Goal: Task Accomplishment & Management: Use online tool/utility

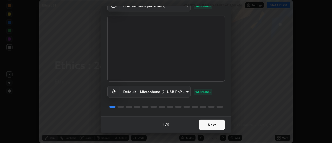
scroll to position [28, 0]
click at [217, 127] on button "Next" at bounding box center [212, 124] width 26 height 10
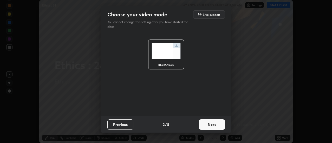
click at [217, 125] on button "Next" at bounding box center [212, 124] width 26 height 10
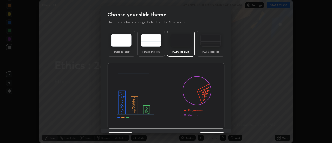
click at [217, 125] on img at bounding box center [165, 96] width 117 height 66
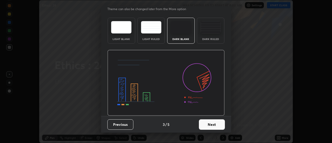
click at [217, 125] on button "Next" at bounding box center [212, 124] width 26 height 10
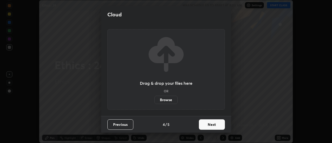
click at [218, 124] on button "Next" at bounding box center [212, 124] width 26 height 10
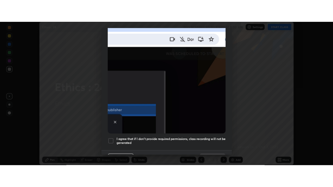
scroll to position [134, 0]
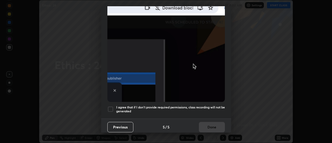
click at [111, 107] on div at bounding box center [110, 109] width 6 height 6
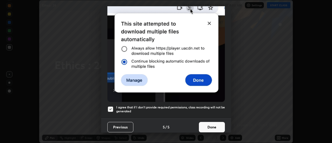
click at [207, 125] on button "Done" at bounding box center [212, 127] width 26 height 10
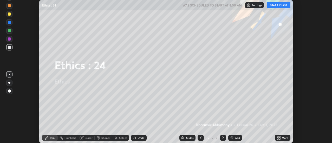
click at [278, 138] on icon at bounding box center [277, 138] width 1 height 1
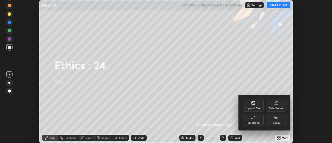
click at [254, 104] on icon at bounding box center [253, 103] width 3 height 3
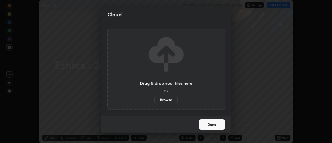
click at [171, 101] on label "Browse" at bounding box center [166, 100] width 23 height 8
click at [155, 101] on input "Browse" at bounding box center [155, 100] width 0 height 8
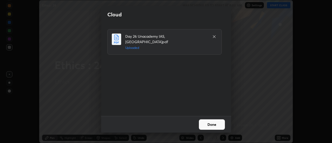
click at [212, 125] on button "Done" at bounding box center [212, 124] width 26 height 10
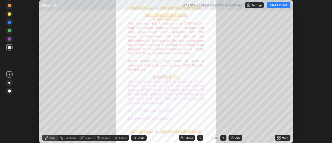
click at [278, 138] on icon at bounding box center [277, 138] width 1 height 1
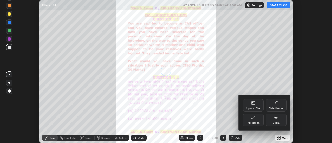
click at [255, 123] on div "Full screen" at bounding box center [253, 123] width 13 height 3
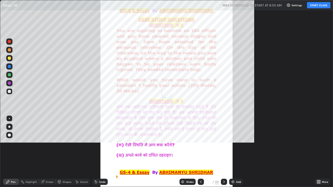
scroll to position [187, 333]
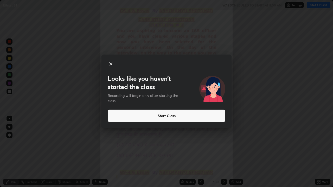
click at [182, 117] on button "Start Class" at bounding box center [167, 116] width 118 height 12
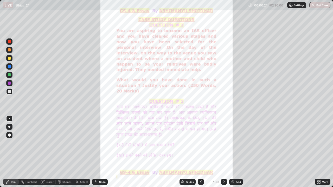
click at [216, 143] on div "30" at bounding box center [217, 182] width 4 height 5
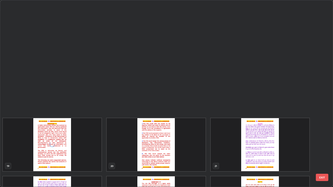
scroll to position [398, 0]
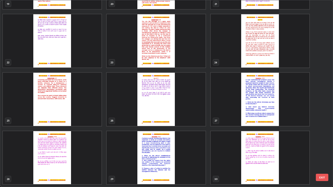
click at [323, 143] on button "EXIT" at bounding box center [322, 177] width 12 height 7
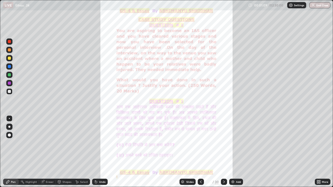
click at [238, 143] on div "Add" at bounding box center [238, 182] width 5 height 3
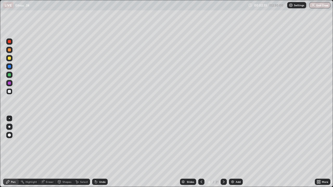
click at [10, 59] on div at bounding box center [9, 58] width 3 height 3
click at [52, 143] on div "Eraser" at bounding box center [50, 182] width 8 height 3
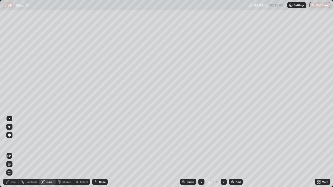
click at [15, 143] on div "Pen" at bounding box center [13, 182] width 5 height 3
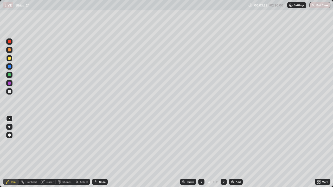
click at [12, 83] on div at bounding box center [9, 83] width 6 height 6
click at [233, 143] on img at bounding box center [233, 182] width 4 height 4
click at [10, 59] on div at bounding box center [9, 58] width 3 height 3
click at [53, 143] on div "Eraser" at bounding box center [47, 182] width 17 height 6
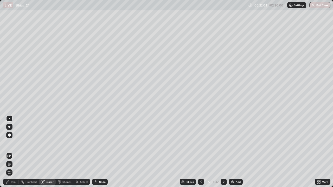
click at [15, 143] on div "Pen" at bounding box center [11, 182] width 16 height 6
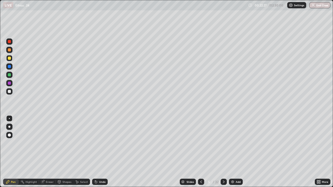
click at [10, 94] on div at bounding box center [9, 91] width 6 height 6
click at [10, 58] on div at bounding box center [9, 58] width 3 height 3
click at [234, 143] on img at bounding box center [233, 182] width 4 height 4
click at [10, 91] on div at bounding box center [9, 91] width 3 height 3
click at [232, 143] on img at bounding box center [233, 182] width 4 height 4
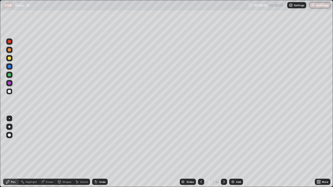
click at [10, 58] on div at bounding box center [9, 58] width 3 height 3
click at [233, 143] on img at bounding box center [233, 182] width 4 height 4
click at [10, 93] on div at bounding box center [9, 91] width 3 height 3
click at [12, 93] on div at bounding box center [9, 91] width 6 height 6
click at [10, 60] on div at bounding box center [9, 58] width 3 height 3
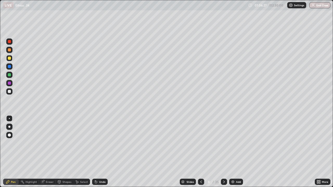
click at [51, 143] on div "Eraser" at bounding box center [50, 182] width 8 height 3
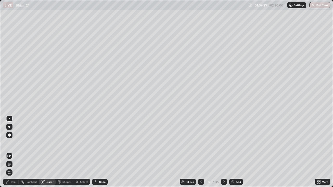
click at [14, 143] on div "Pen" at bounding box center [11, 182] width 16 height 6
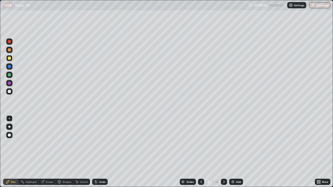
click at [10, 92] on div at bounding box center [9, 91] width 3 height 3
click at [237, 143] on div "Add" at bounding box center [238, 182] width 5 height 3
click at [200, 143] on icon at bounding box center [201, 182] width 4 height 4
click at [201, 143] on icon at bounding box center [201, 182] width 4 height 4
click at [49, 143] on div "Eraser" at bounding box center [50, 182] width 8 height 3
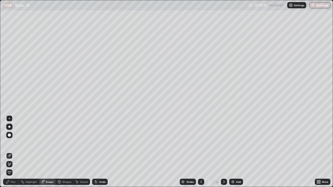
click at [13, 143] on div "Pen" at bounding box center [13, 182] width 5 height 3
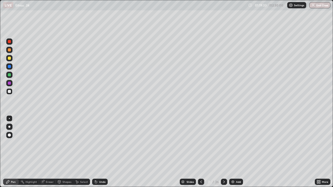
click at [10, 92] on div at bounding box center [9, 91] width 3 height 3
click at [235, 143] on div "Add" at bounding box center [236, 182] width 14 height 6
click at [10, 58] on div at bounding box center [9, 58] width 3 height 3
click at [50, 143] on div "Eraser" at bounding box center [50, 182] width 8 height 3
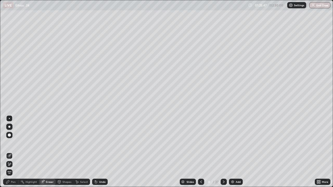
click at [13, 143] on div "Pen" at bounding box center [13, 182] width 5 height 3
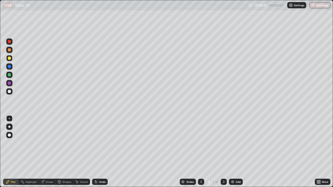
click at [11, 83] on div at bounding box center [9, 83] width 6 height 6
click at [54, 143] on div "Eraser" at bounding box center [47, 182] width 17 height 6
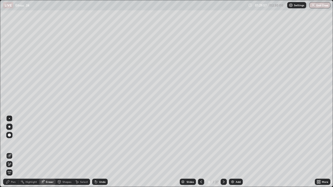
click at [14, 143] on div "Pen" at bounding box center [13, 182] width 5 height 3
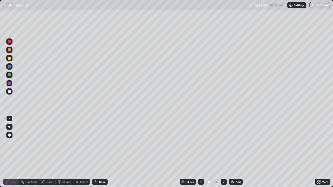
click at [52, 143] on div "Eraser" at bounding box center [50, 182] width 8 height 3
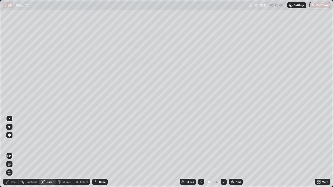
click at [14, 143] on div "Pen" at bounding box center [13, 182] width 5 height 3
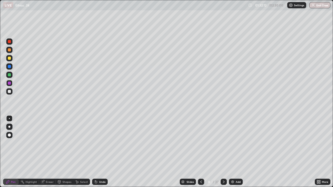
click at [12, 143] on div "Pen" at bounding box center [13, 182] width 5 height 3
click at [49, 143] on div "Eraser" at bounding box center [50, 182] width 8 height 3
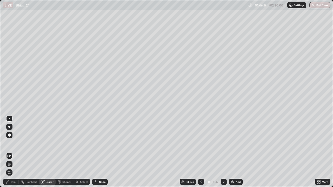
click at [232, 143] on img at bounding box center [233, 182] width 4 height 4
click at [10, 135] on div at bounding box center [9, 135] width 3 height 3
click at [13, 143] on div "Pen" at bounding box center [13, 182] width 5 height 3
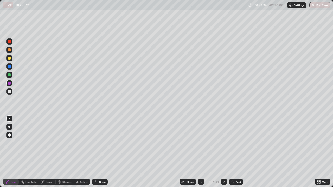
click at [11, 59] on div at bounding box center [9, 58] width 3 height 3
click at [232, 143] on img at bounding box center [233, 182] width 4 height 4
click at [51, 143] on div "Eraser" at bounding box center [50, 182] width 8 height 3
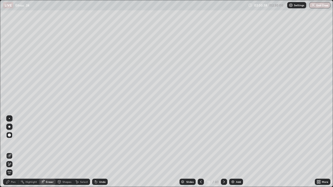
click at [16, 143] on div "Pen" at bounding box center [11, 182] width 16 height 6
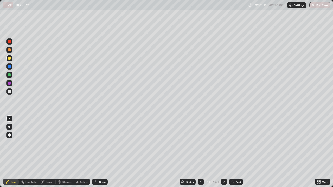
click at [52, 143] on div "Eraser" at bounding box center [50, 182] width 8 height 3
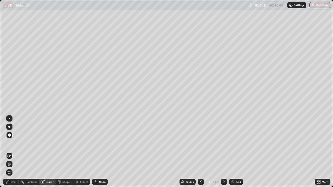
click at [15, 143] on div "Pen" at bounding box center [13, 182] width 5 height 3
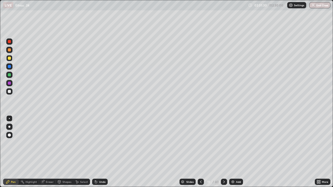
click at [10, 83] on div at bounding box center [9, 83] width 3 height 3
click at [234, 143] on img at bounding box center [233, 182] width 4 height 4
click at [10, 58] on div at bounding box center [9, 58] width 3 height 3
click at [11, 92] on div at bounding box center [9, 91] width 6 height 6
click at [10, 50] on div at bounding box center [9, 49] width 3 height 3
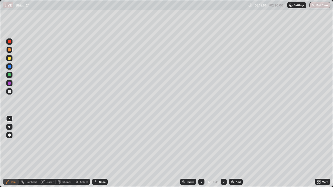
click at [12, 60] on div at bounding box center [9, 58] width 6 height 6
click at [11, 59] on div at bounding box center [9, 58] width 3 height 3
click at [10, 51] on div at bounding box center [9, 49] width 3 height 3
click at [10, 59] on div at bounding box center [9, 58] width 3 height 3
click at [10, 50] on div at bounding box center [9, 49] width 3 height 3
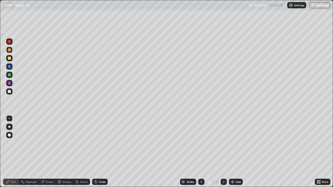
click at [11, 84] on div at bounding box center [9, 83] width 6 height 6
click at [279, 6] on div "/ 02:30:00" at bounding box center [277, 5] width 16 height 3
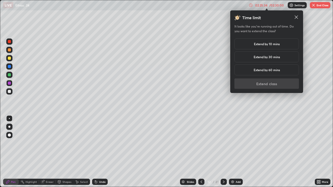
click at [269, 45] on h5 "Extend by 10 mins" at bounding box center [267, 44] width 26 height 5
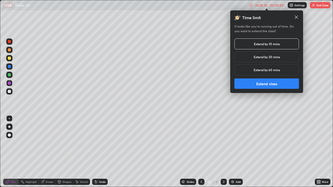
click at [274, 84] on button "Extend class" at bounding box center [267, 84] width 65 height 10
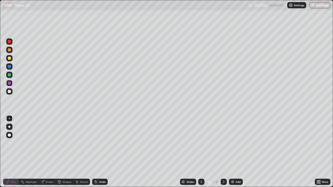
click at [11, 84] on div at bounding box center [9, 83] width 6 height 6
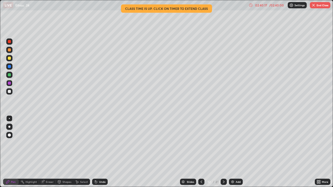
click at [279, 7] on div "/ 02:40:00" at bounding box center [277, 5] width 16 height 3
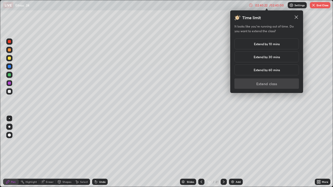
click at [319, 8] on button "End Class" at bounding box center [320, 5] width 21 height 6
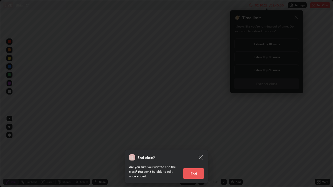
click at [198, 143] on button "End" at bounding box center [193, 174] width 21 height 10
